Goal: Task Accomplishment & Management: Manage account settings

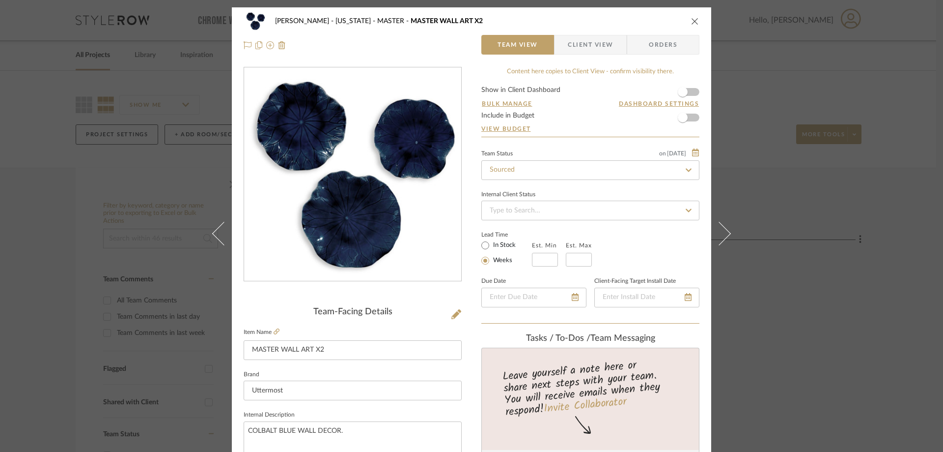
click at [587, 46] on span "Client View" at bounding box center [590, 45] width 45 height 20
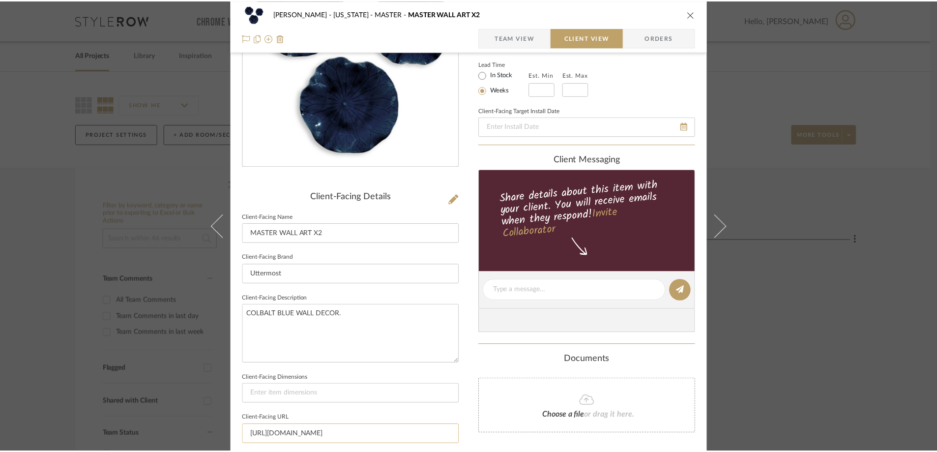
scroll to position [197, 0]
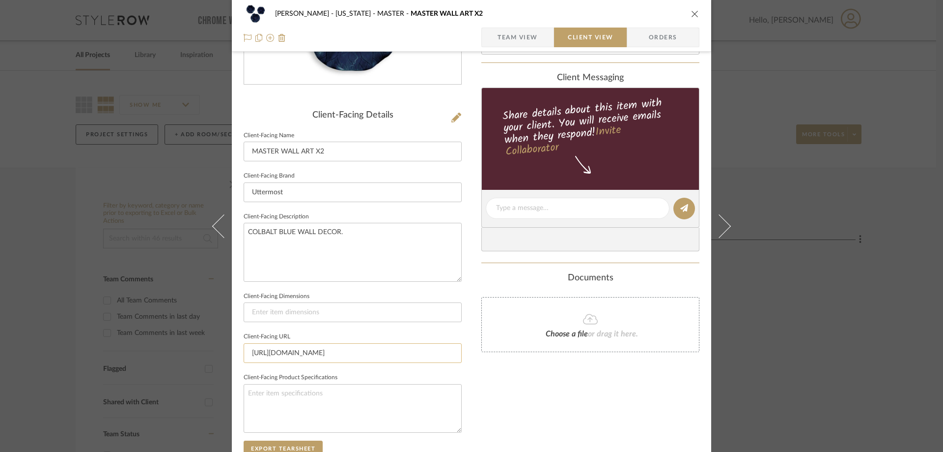
click at [303, 352] on input "[URL][DOMAIN_NAME]" at bounding box center [353, 353] width 218 height 20
click at [691, 9] on button "close" at bounding box center [695, 13] width 9 height 9
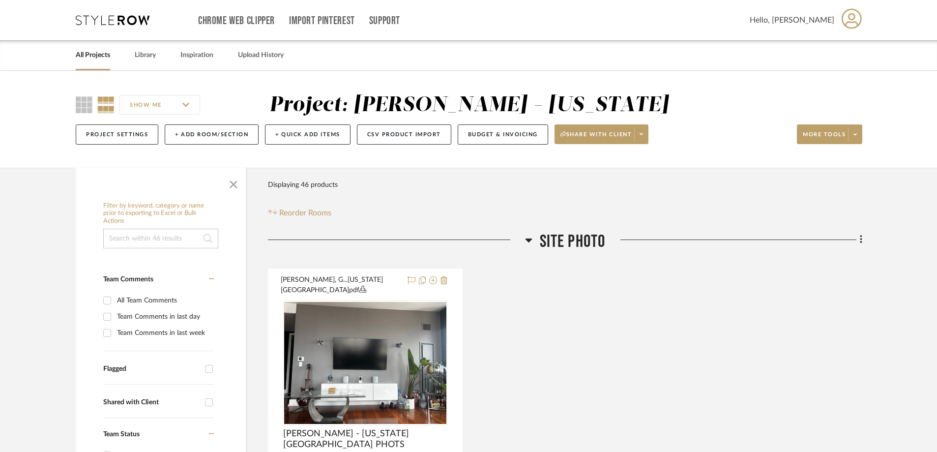
click at [91, 54] on link "All Projects" at bounding box center [93, 55] width 34 height 13
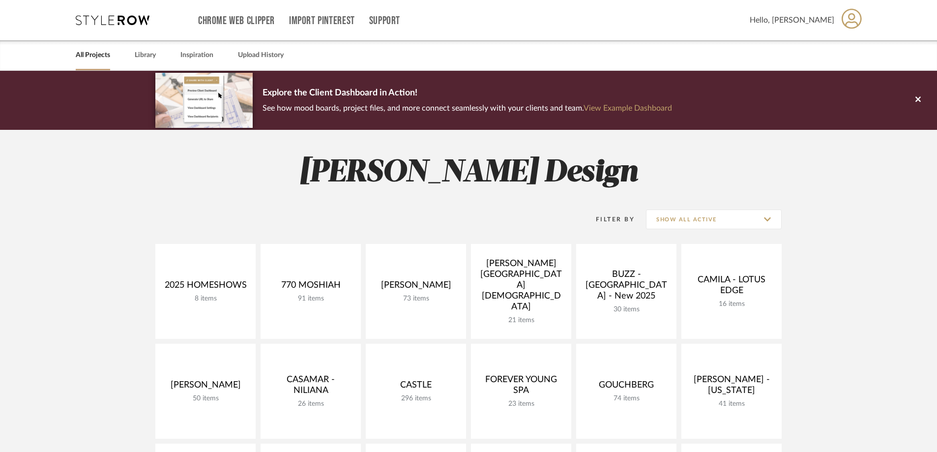
scroll to position [49, 0]
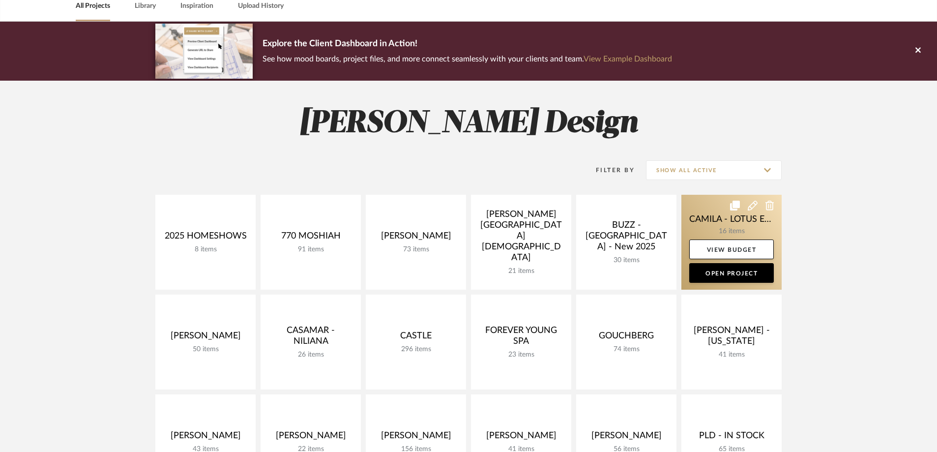
click at [730, 225] on link at bounding box center [731, 242] width 100 height 95
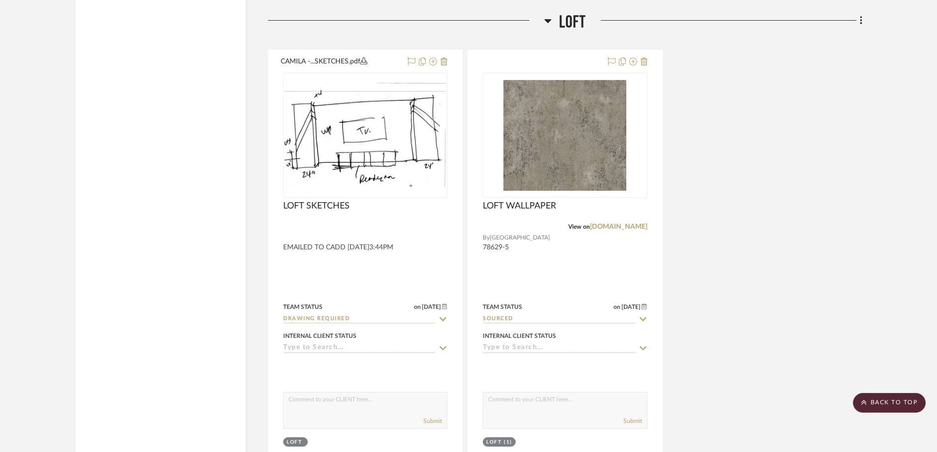
scroll to position [3489, 0]
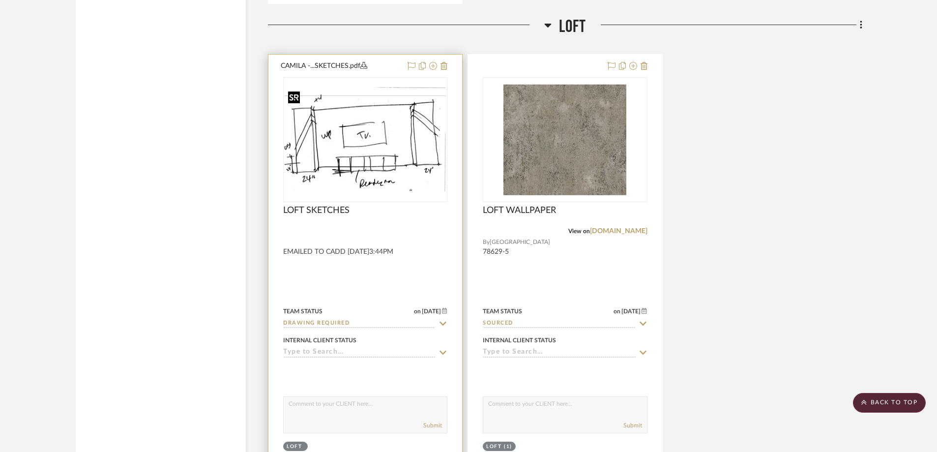
click at [376, 158] on img "0" at bounding box center [365, 139] width 162 height 105
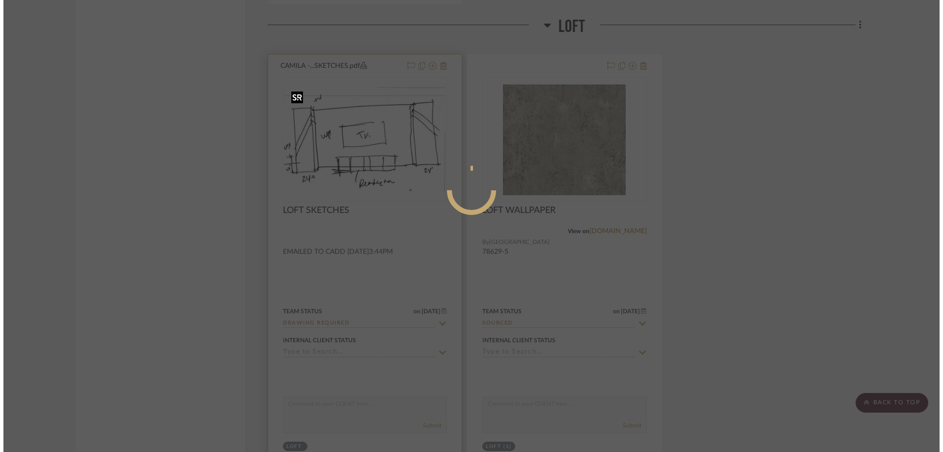
scroll to position [0, 0]
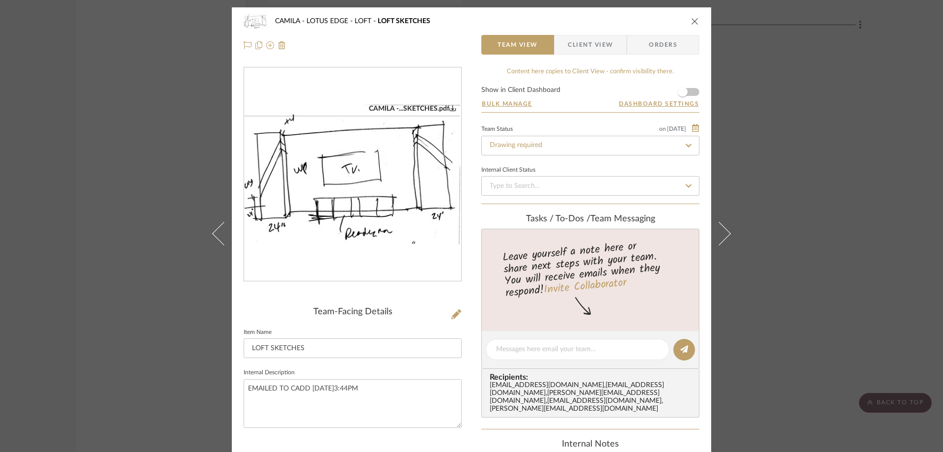
click at [367, 189] on div "CAMILA -...SKETCHES.pdf" at bounding box center [352, 174] width 217 height 214
click at [358, 172] on img "0" at bounding box center [352, 174] width 217 height 141
click at [691, 21] on icon "close" at bounding box center [695, 21] width 8 height 8
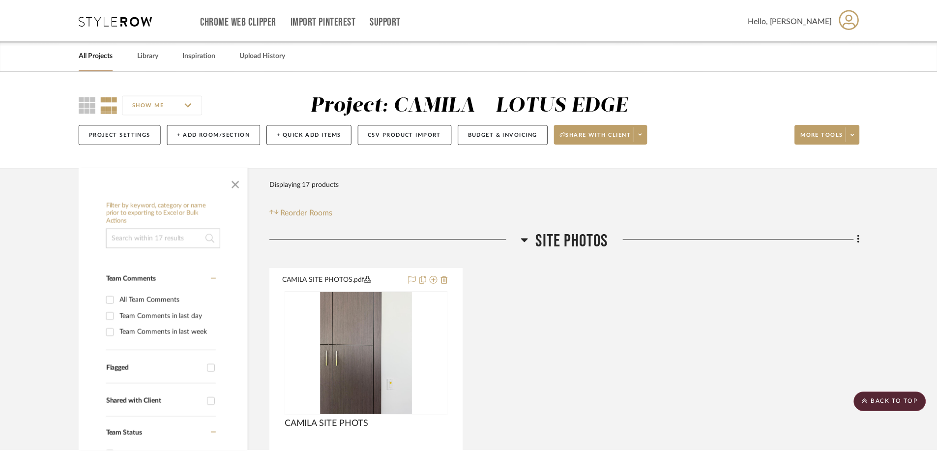
scroll to position [3489, 0]
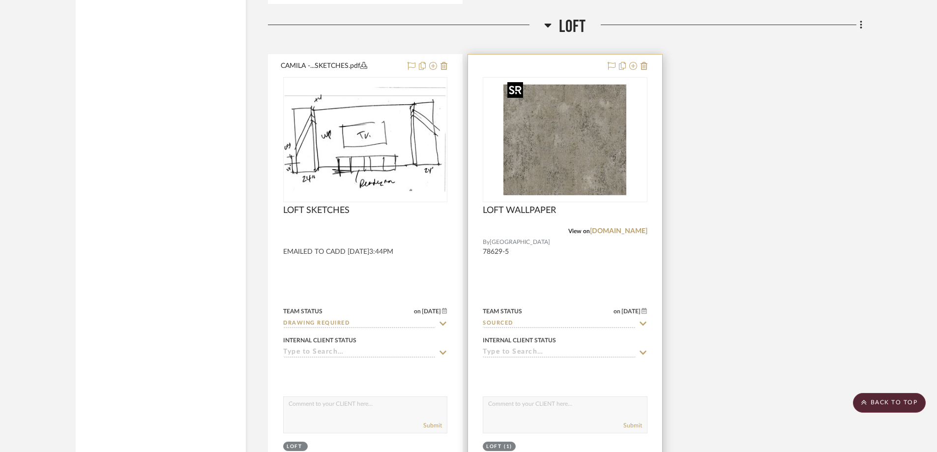
click at [535, 143] on img "0" at bounding box center [564, 139] width 123 height 123
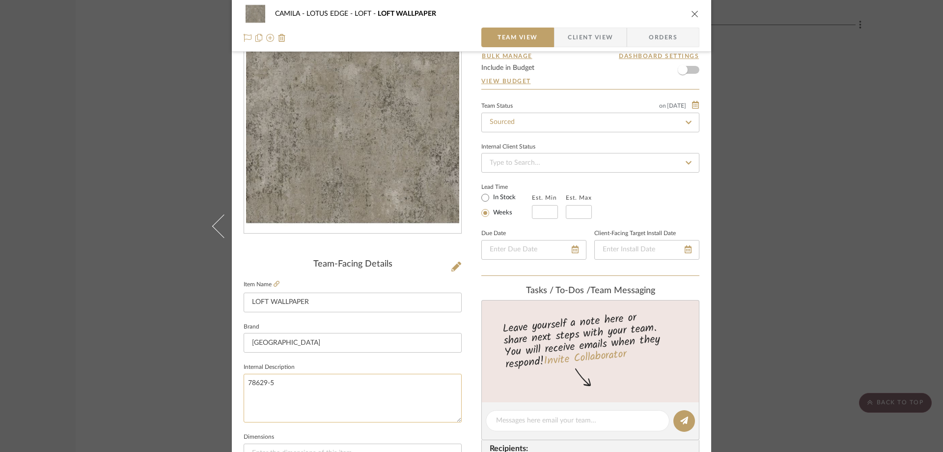
scroll to position [98, 0]
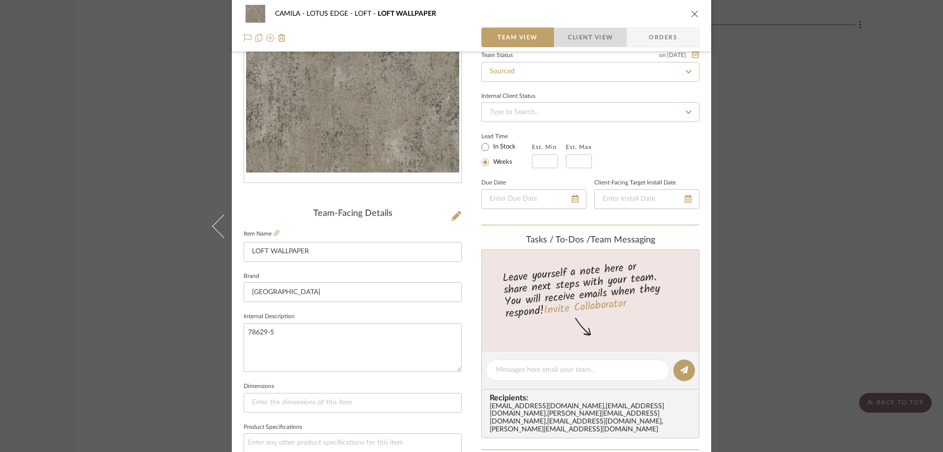
click at [587, 39] on span "Client View" at bounding box center [590, 38] width 45 height 20
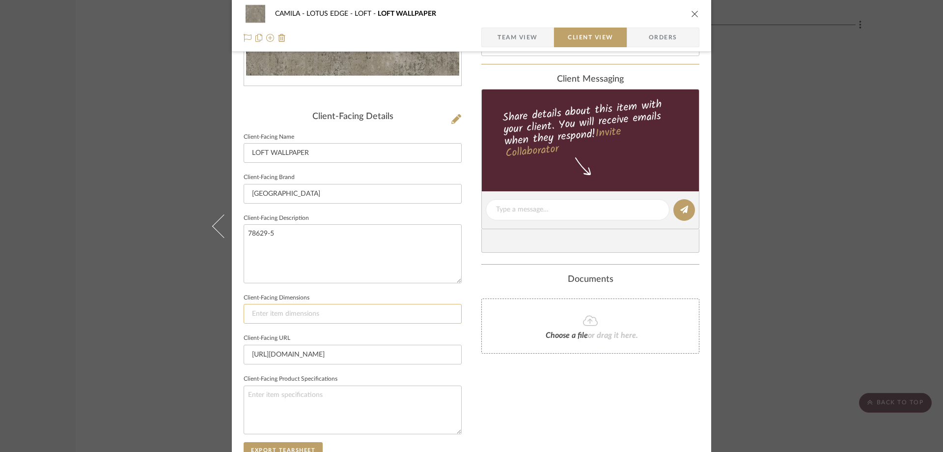
scroll to position [295, 0]
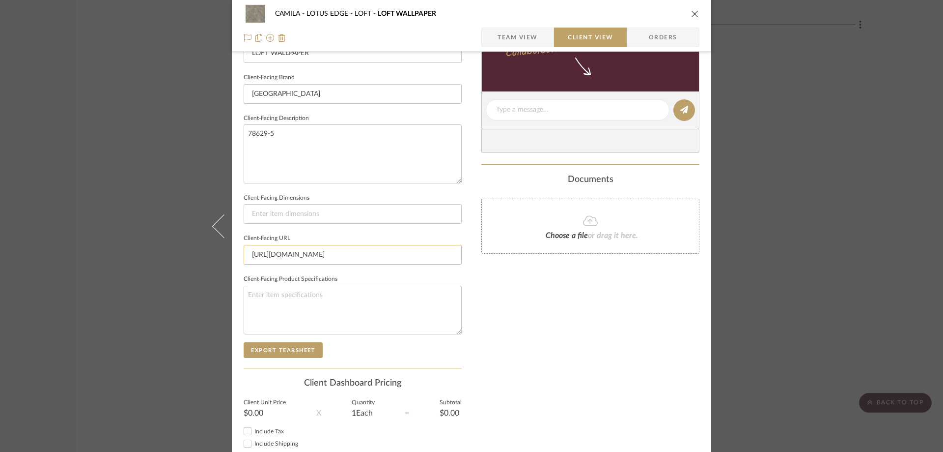
click at [329, 257] on input "[URL][DOMAIN_NAME]" at bounding box center [353, 255] width 218 height 20
click at [256, 133] on textarea "78629-5" at bounding box center [353, 153] width 218 height 58
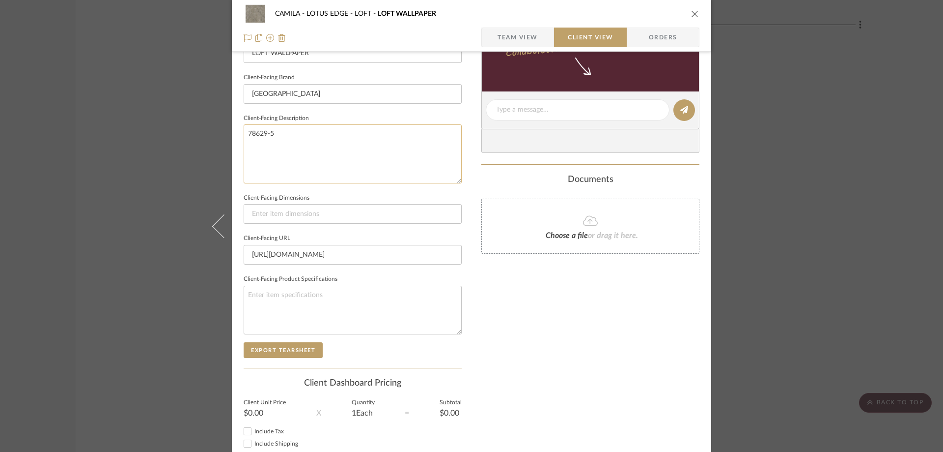
click at [256, 133] on textarea "78629-5" at bounding box center [353, 153] width 218 height 58
click at [756, 129] on div "CAMILA - LOTUS EDGE LOFT LOFT WALLPAPER Team View Client View Orders Client-Fac…" at bounding box center [471, 226] width 943 height 452
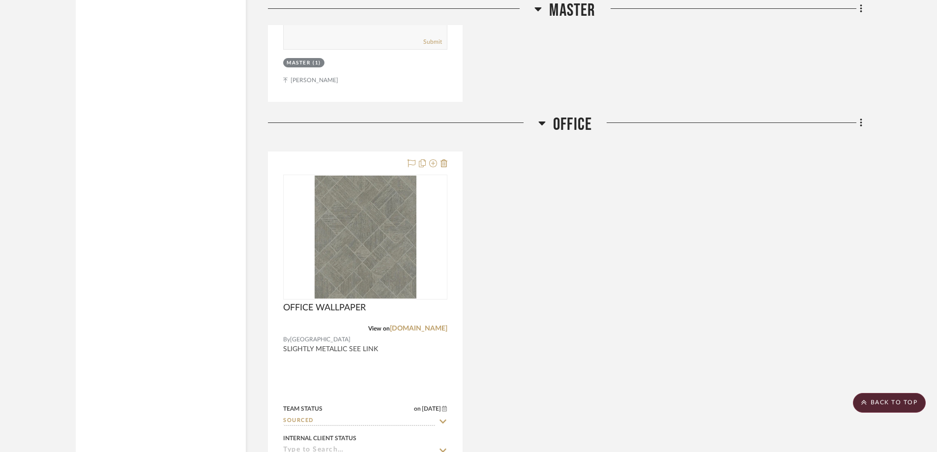
scroll to position [2949, 0]
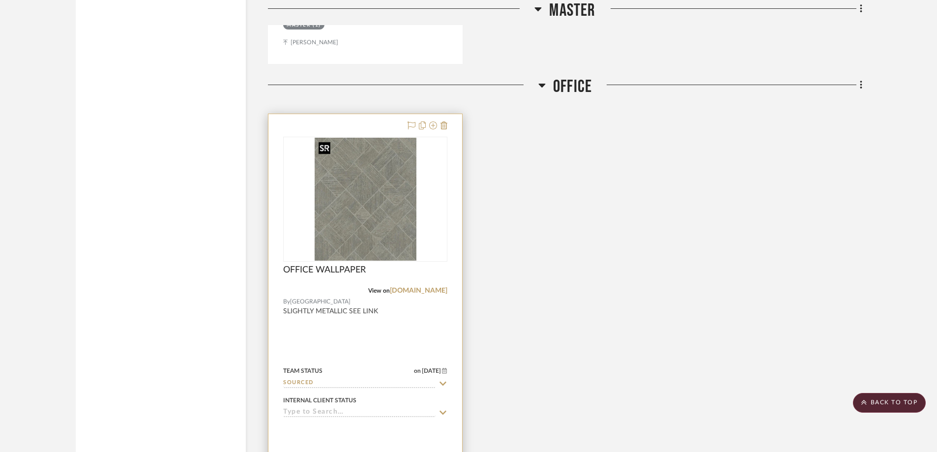
click at [405, 204] on img "0" at bounding box center [365, 199] width 102 height 123
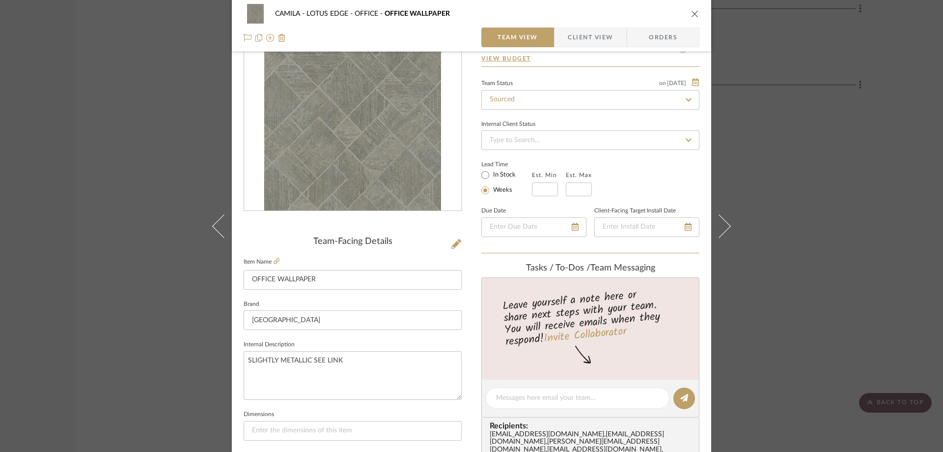
scroll to position [218, 0]
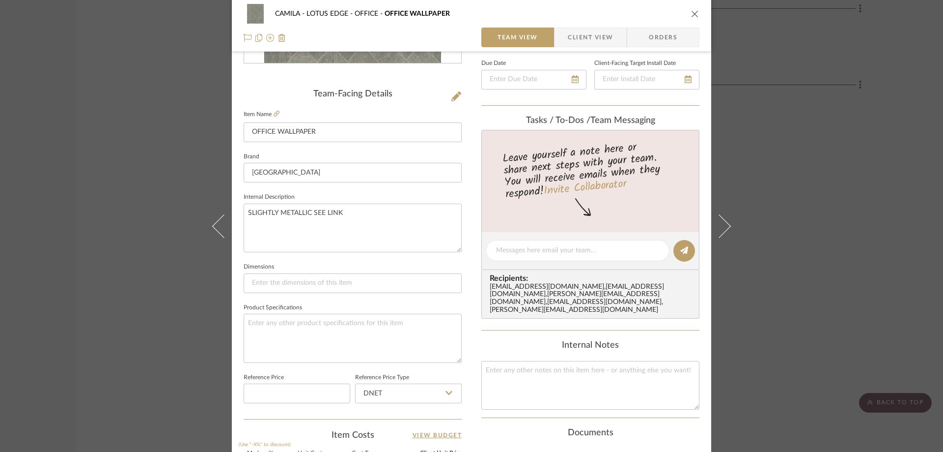
click at [574, 40] on span "Client View" at bounding box center [590, 38] width 45 height 20
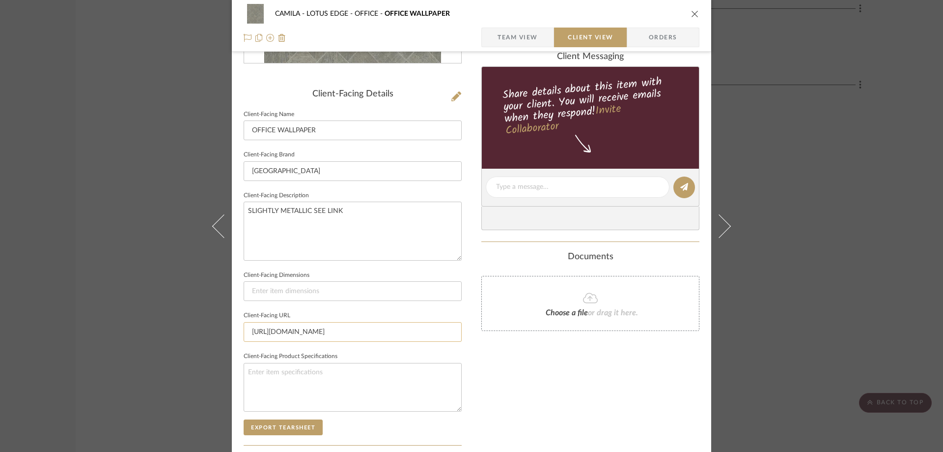
click at [338, 328] on input "[URL][DOMAIN_NAME]" at bounding box center [353, 332] width 218 height 20
click at [285, 211] on textarea "SLIGHTLY METALLIC SEE LINK" at bounding box center [353, 230] width 218 height 58
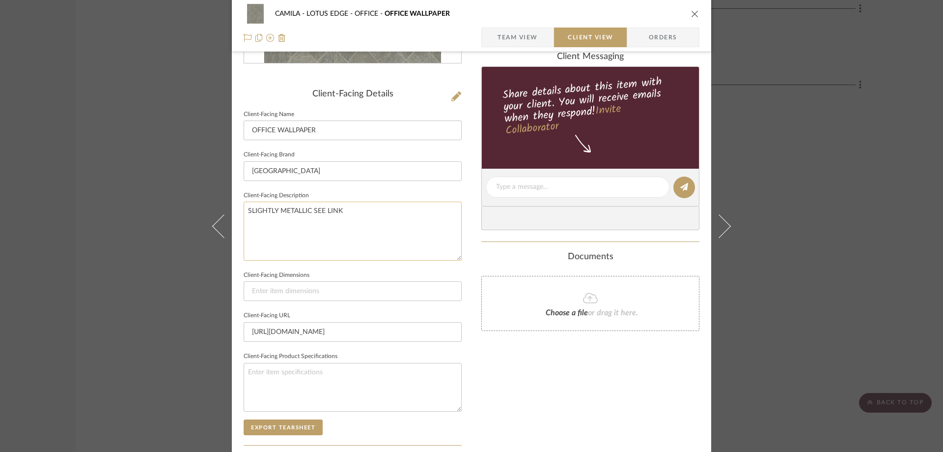
click at [285, 211] on textarea "SLIGHTLY METALLIC SEE LINK" at bounding box center [353, 230] width 218 height 58
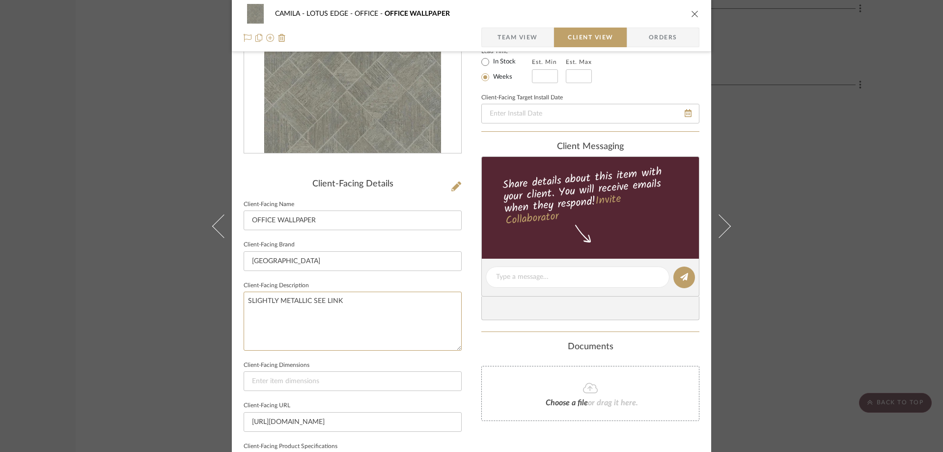
scroll to position [119, 0]
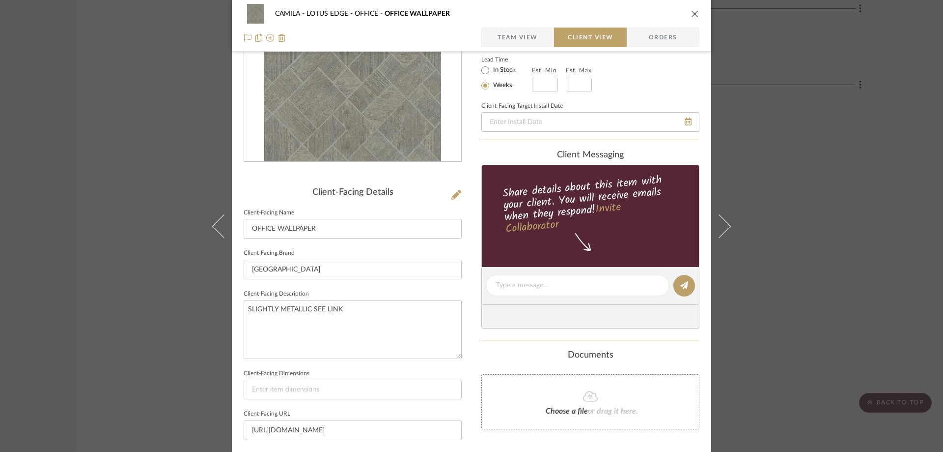
click at [513, 39] on span "Team View" at bounding box center [518, 38] width 40 height 20
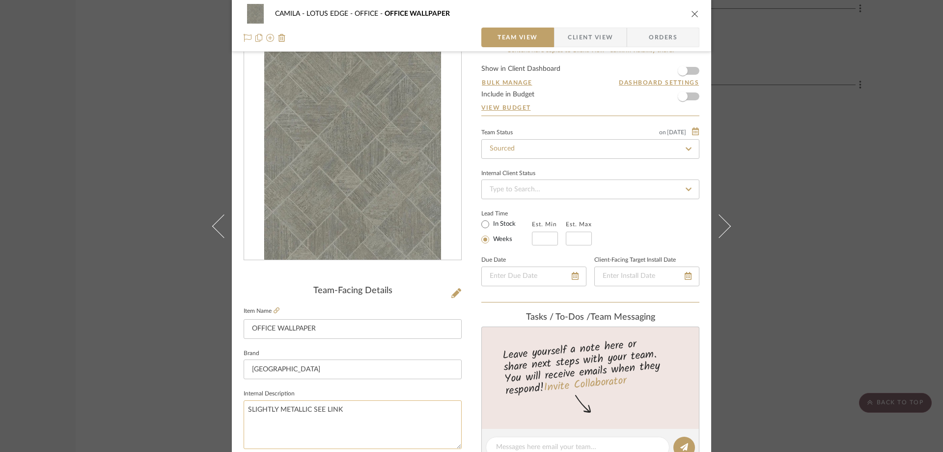
scroll to position [169, 0]
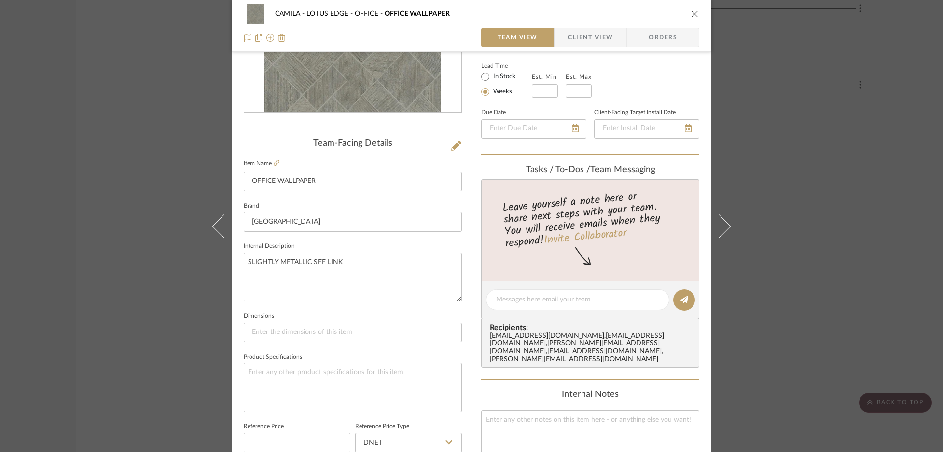
click at [590, 37] on span "Client View" at bounding box center [590, 38] width 45 height 20
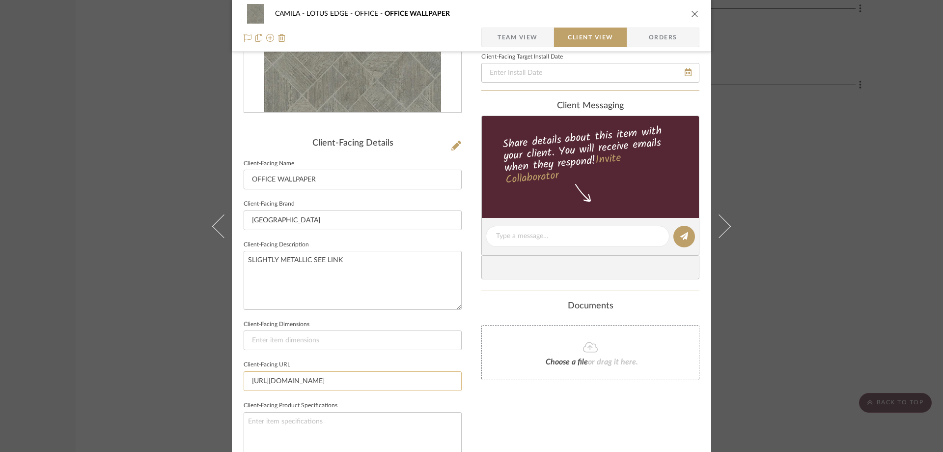
click at [319, 382] on input "[URL][DOMAIN_NAME]" at bounding box center [353, 381] width 218 height 20
click at [692, 14] on icon "close" at bounding box center [695, 14] width 8 height 8
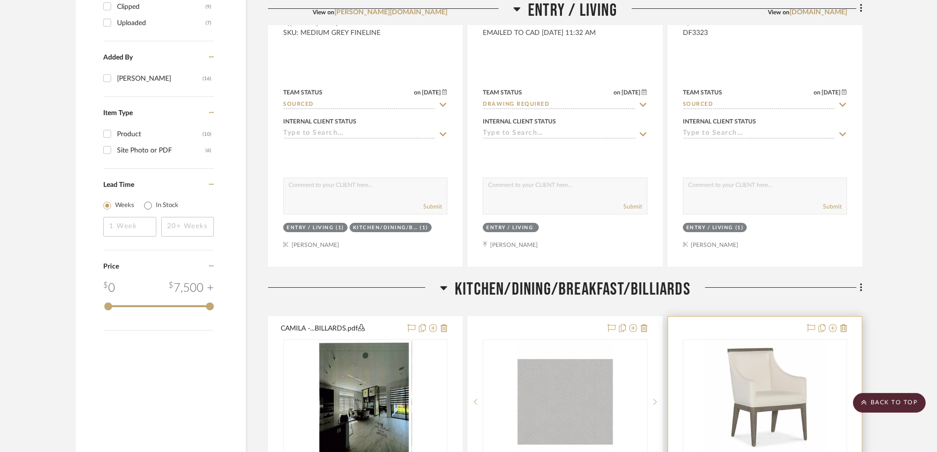
scroll to position [836, 0]
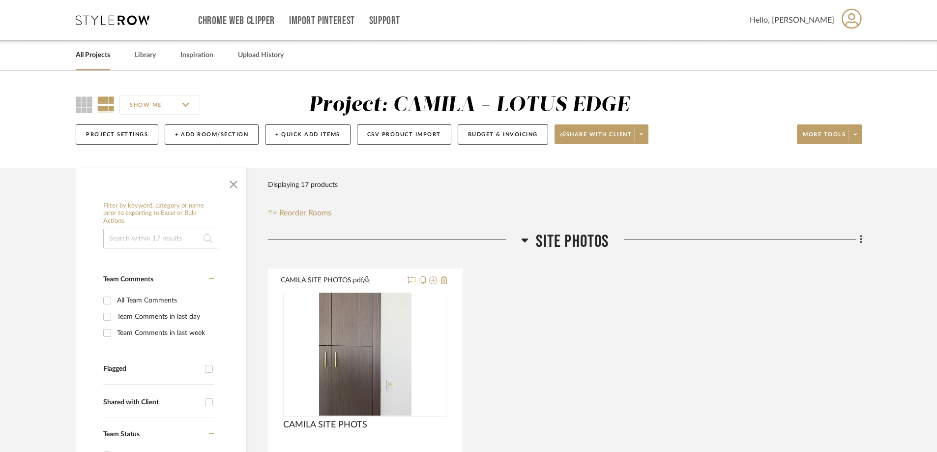
click at [79, 60] on link "All Projects" at bounding box center [93, 55] width 34 height 13
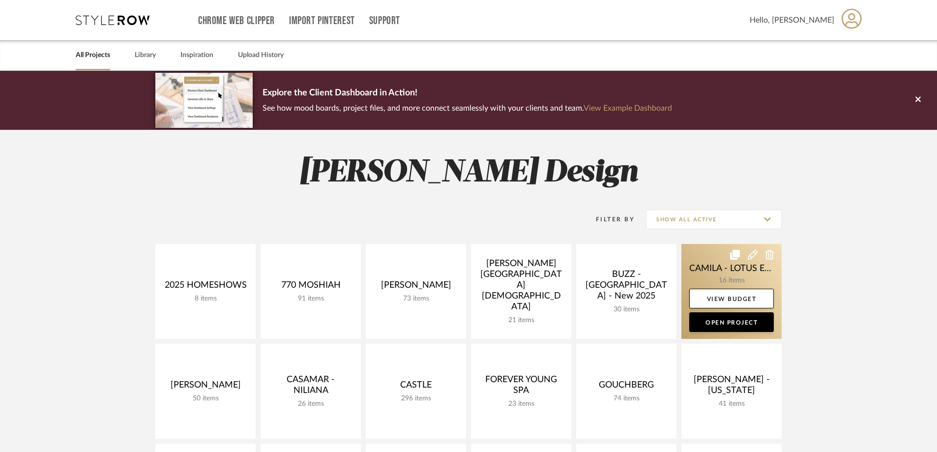
click at [749, 267] on link at bounding box center [731, 291] width 100 height 95
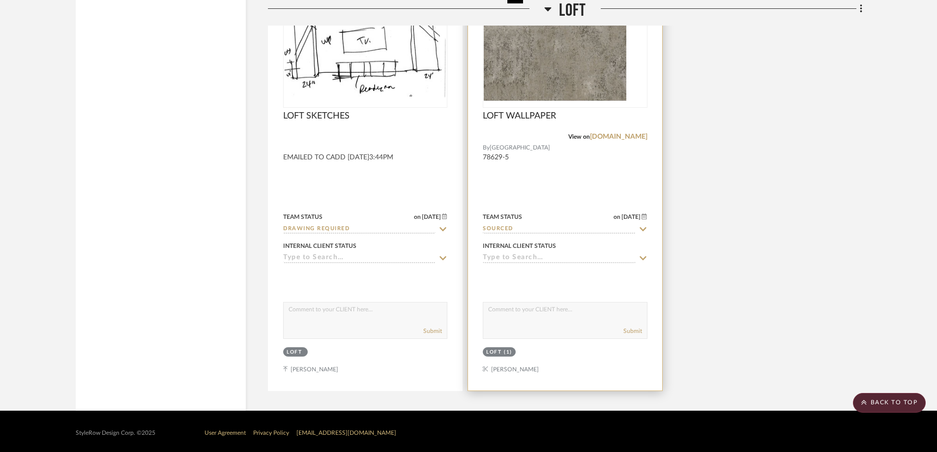
scroll to position [3588, 0]
